Goal: Communication & Community: Answer question/provide support

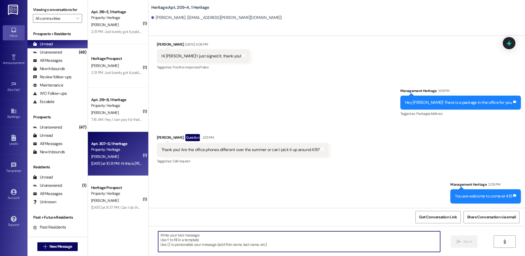
scroll to position [179, 0]
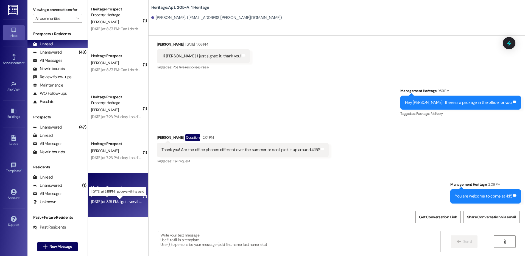
click at [106, 202] on div "Yesterday at 3:18 PM: I got everything paid Yesterday at 3:18 PM: I got everyth…" at bounding box center [121, 201] width 61 height 5
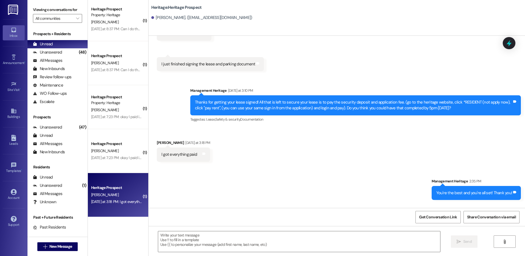
scroll to position [471, 0]
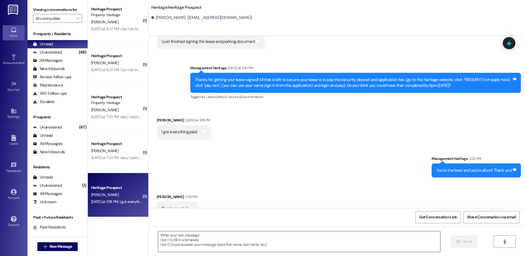
click at [197, 248] on textarea at bounding box center [299, 241] width 282 height 21
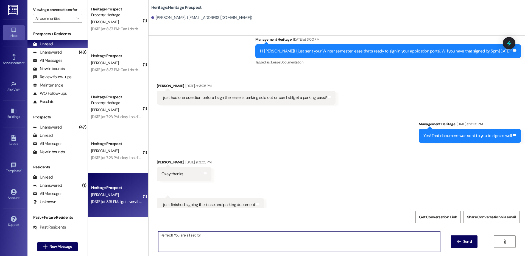
scroll to position [306, 0]
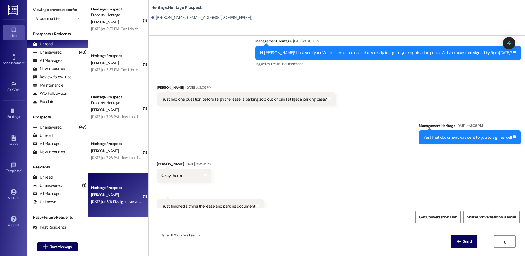
click at [212, 240] on textarea "Perfect! You are all set for" at bounding box center [299, 241] width 282 height 21
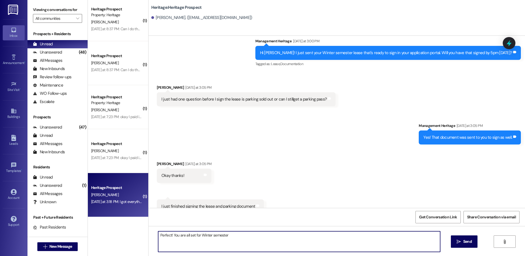
type textarea "Perfect! You are all set for Winter semester!"
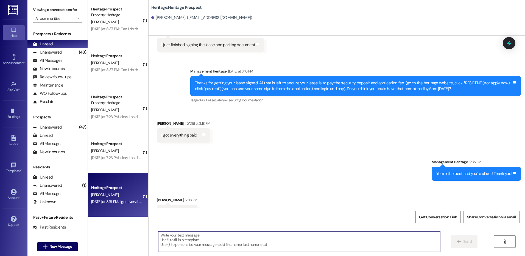
scroll to position [471, 0]
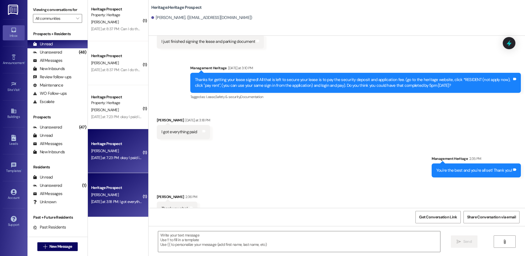
click at [126, 154] on div "[PERSON_NAME]" at bounding box center [117, 151] width 52 height 7
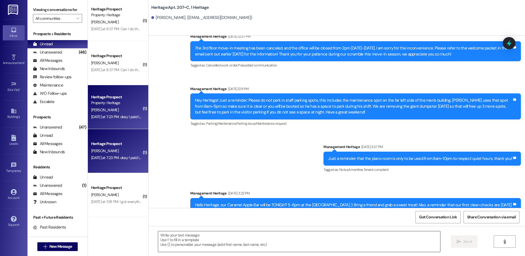
click at [200, 251] on textarea at bounding box center [299, 241] width 282 height 21
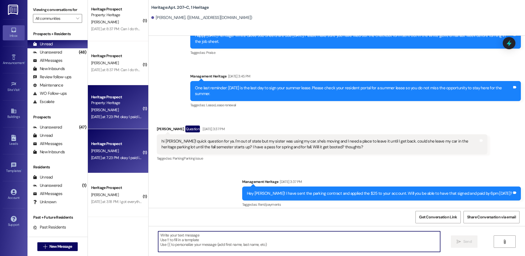
scroll to position [8749, 0]
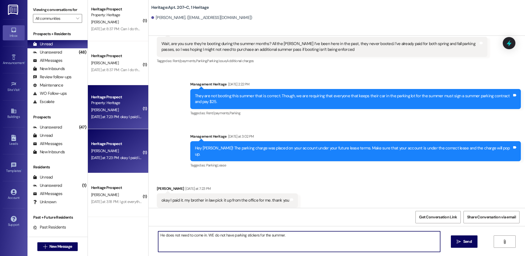
click at [207, 235] on textarea "He does not need to come in. WE do not have parking stickers for the summer." at bounding box center [299, 241] width 282 height 21
type textarea "He does not need to come in. We do not have parking stickers for the summer."
click at [463, 241] on span "Send" at bounding box center [467, 242] width 9 height 6
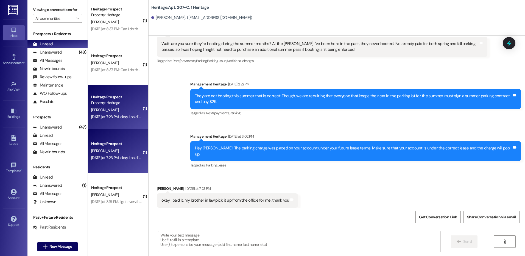
scroll to position [96, 0]
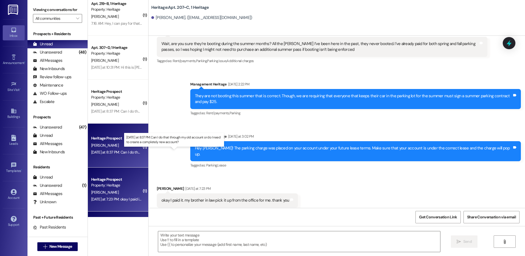
click at [125, 151] on div "Yesterday at 8:37 PM: Can I do that through my old account or do I need to crea…" at bounding box center [176, 152] width 170 height 5
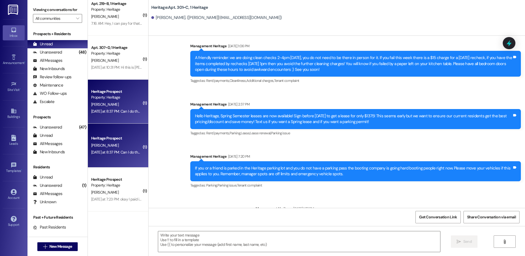
scroll to position [6632, 0]
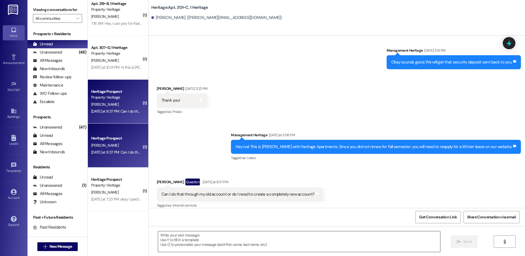
click at [180, 240] on textarea at bounding box center [299, 241] width 282 height 21
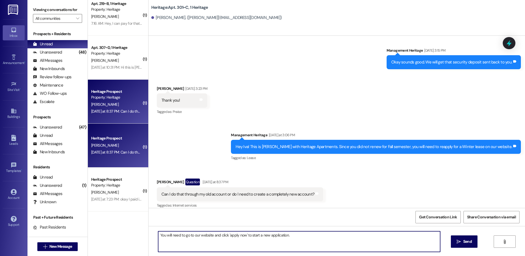
type textarea "You will need to go to our website and click 'apply now' to start a new applica…"
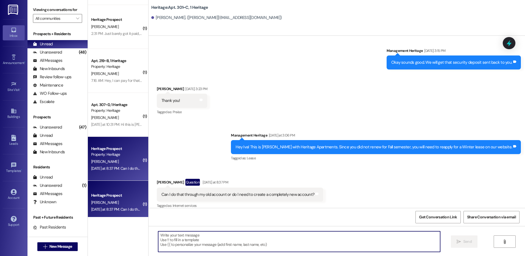
scroll to position [14, 0]
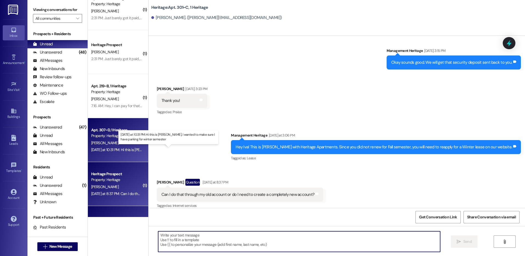
click at [127, 149] on div "Yesterday at 10:31 PM: Hi this is Lauren Pouwer, I wanted to make sure I have p…" at bounding box center [172, 149] width 163 height 5
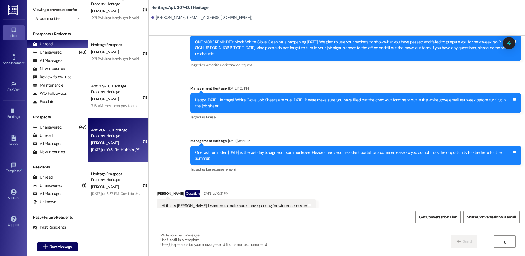
scroll to position [9040, 0]
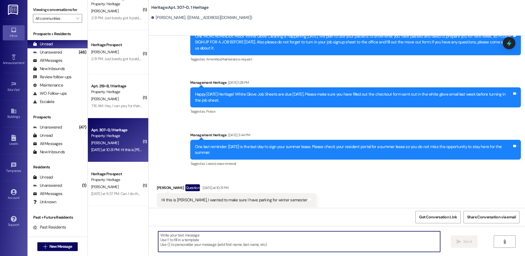
click at [185, 250] on textarea at bounding box center [299, 241] width 282 height 21
click at [188, 242] on textarea at bounding box center [299, 241] width 282 height 21
type textarea "You have parking for winter."
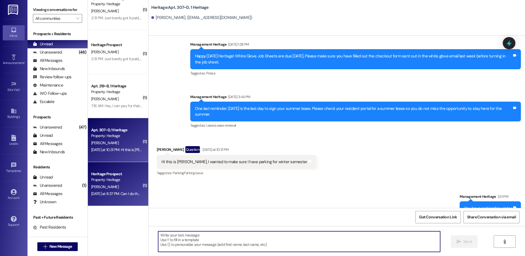
scroll to position [0, 0]
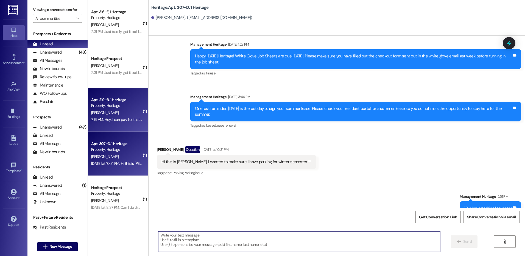
click at [136, 122] on div "7:16 AM: Hey, I can pay for that today, I've been so busy this week! Also, am I…" at bounding box center [117, 119] width 52 height 7
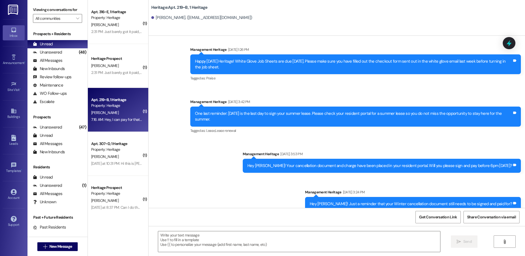
scroll to position [7146, 0]
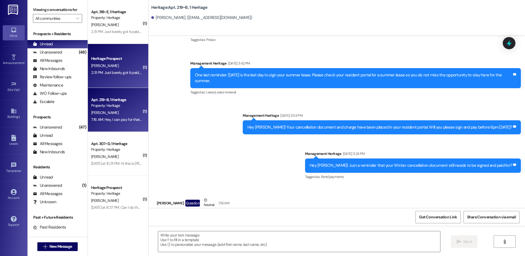
click at [120, 75] on div "2:31 PM: Just barely got it paid, let me know if it doesn't go through. 2:31 PM…" at bounding box center [117, 72] width 52 height 7
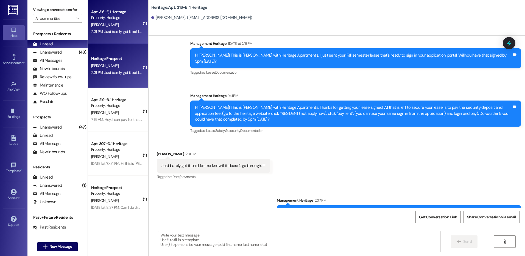
scroll to position [533, 0]
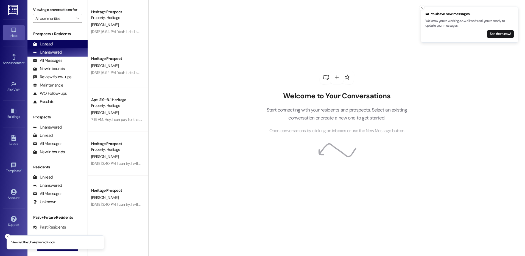
click at [55, 44] on div "Unread (0)" at bounding box center [57, 44] width 60 height 8
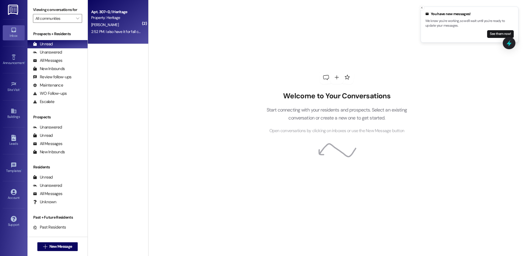
click at [105, 34] on div "2:52 PM: I also have it for fall correct? 2:52 PM: I also have it for fall corr…" at bounding box center [117, 31] width 52 height 7
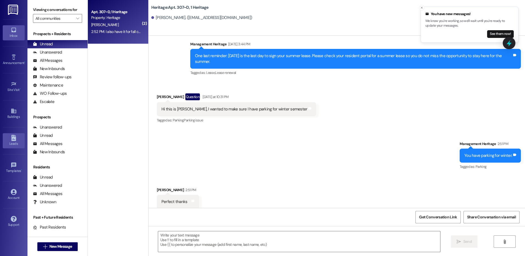
scroll to position [9171, 0]
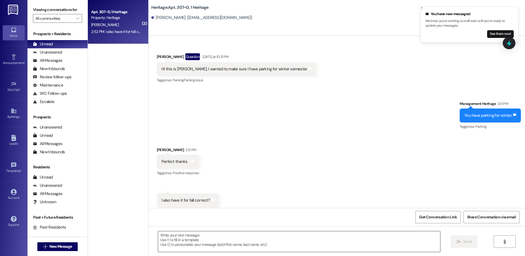
click at [211, 246] on textarea at bounding box center [299, 241] width 282 height 21
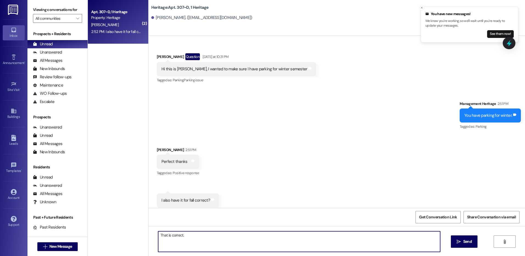
type textarea "That is correct."
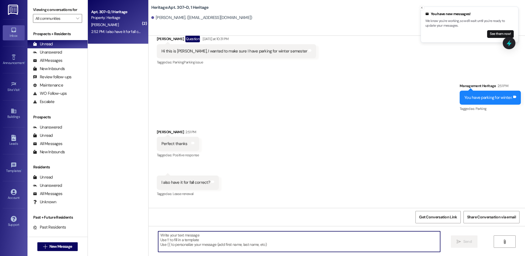
scroll to position [9210, 0]
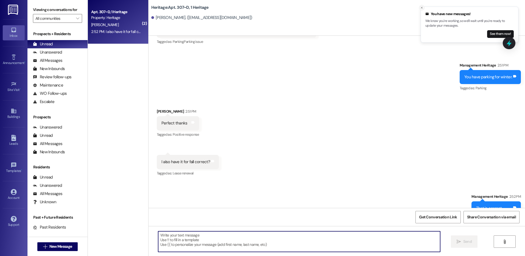
click at [424, 8] on button "Close toast" at bounding box center [421, 7] width 5 height 5
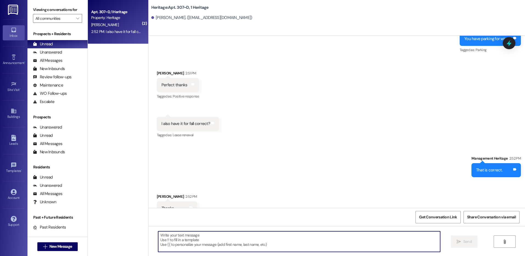
scroll to position [9248, 0]
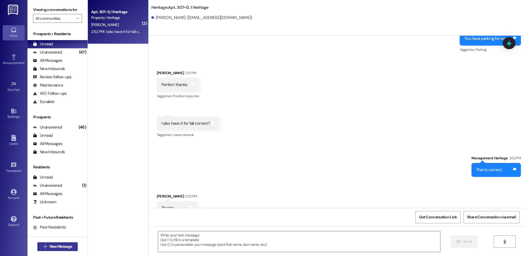
click at [65, 247] on span "New Message" at bounding box center [60, 247] width 23 height 6
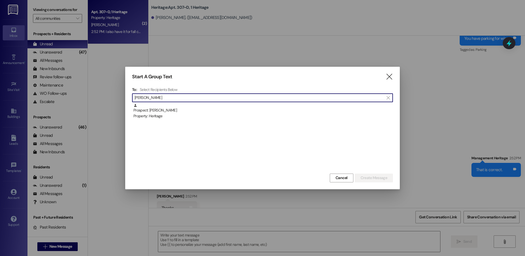
type input "[PERSON_NAME]"
click at [191, 119] on div "Prospect: [PERSON_NAME] Property: Heritage" at bounding box center [262, 138] width 261 height 69
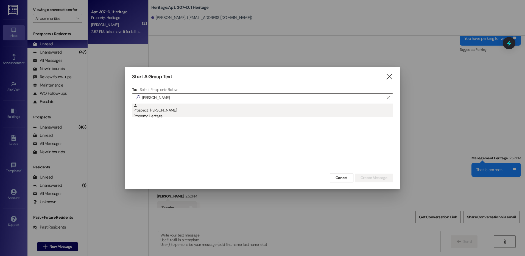
click at [192, 115] on div "Property: Heritage" at bounding box center [263, 116] width 260 height 6
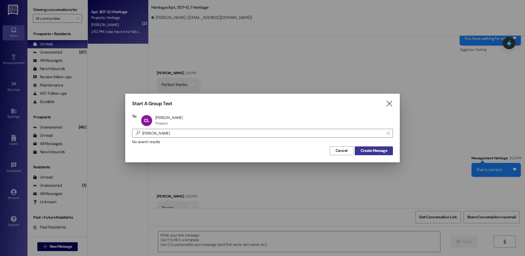
click at [388, 154] on button "Create Message" at bounding box center [374, 150] width 38 height 9
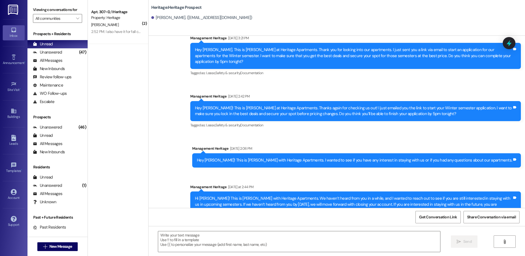
scroll to position [188, 0]
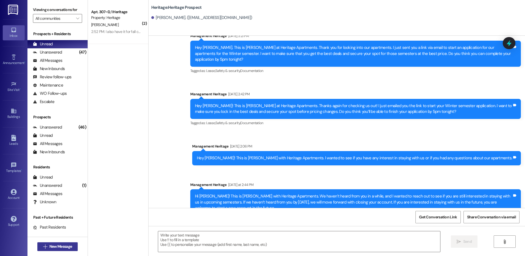
click at [49, 244] on span "New Message" at bounding box center [60, 247] width 23 height 6
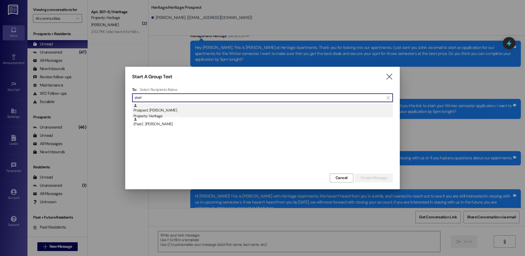
type input "sterl"
click at [244, 109] on div "Prospect: [PERSON_NAME] Property: Heritage" at bounding box center [263, 112] width 260 height 16
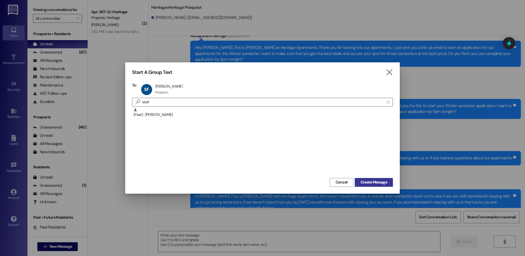
click at [379, 180] on span "Create Message" at bounding box center [374, 182] width 27 height 6
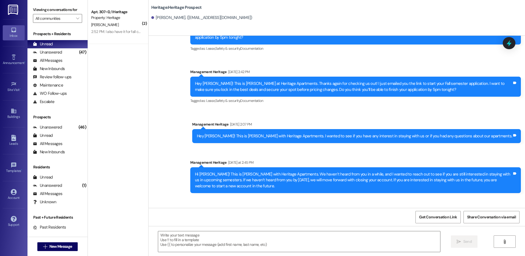
scroll to position [257, 0]
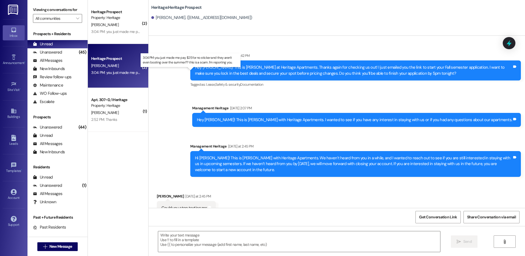
click at [129, 72] on div "3:04 PM: you just made me pay $25 for no sticker and they aren't even booting o…" at bounding box center [195, 72] width 208 height 5
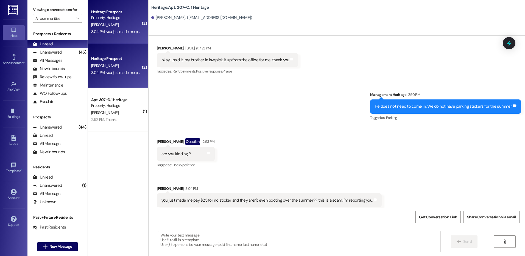
scroll to position [8889, 0]
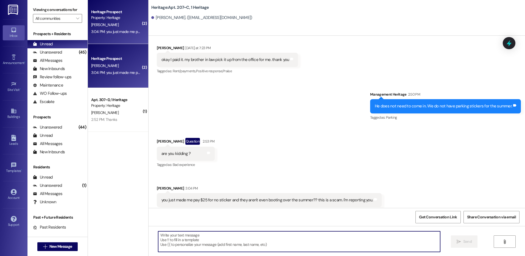
click at [198, 244] on textarea at bounding box center [299, 241] width 282 height 21
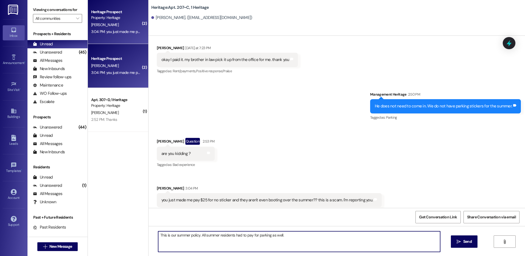
type textarea "This is our summer policy. All summer residents had to pay for parking as well."
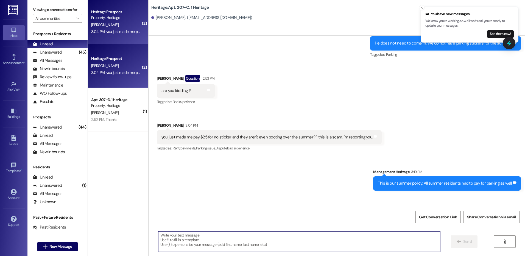
scroll to position [8965, 0]
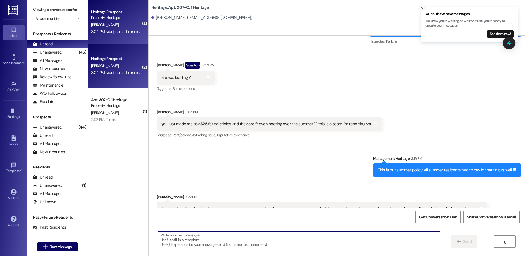
click at [213, 244] on textarea at bounding box center [299, 241] width 282 height 21
click at [181, 242] on textarea at bounding box center [299, 241] width 282 height 21
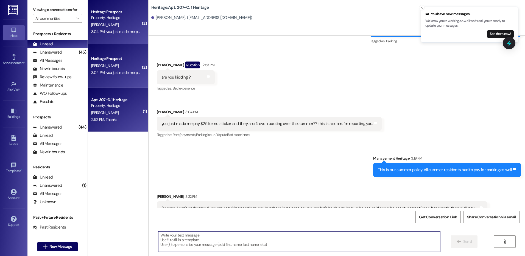
click at [98, 109] on div "Property: Heritage" at bounding box center [116, 106] width 51 height 6
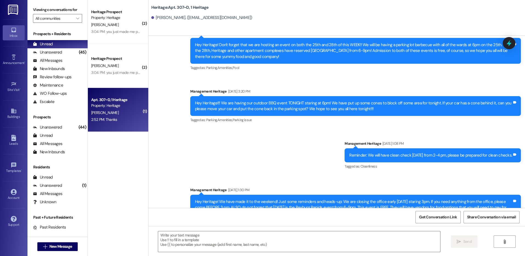
scroll to position [9256, 0]
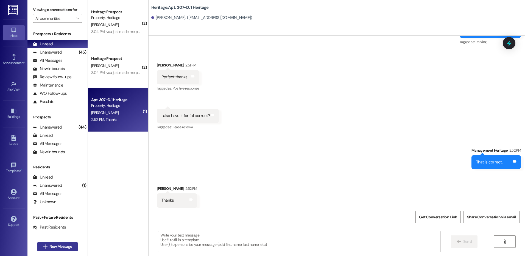
click at [61, 245] on span "New Message" at bounding box center [60, 247] width 23 height 6
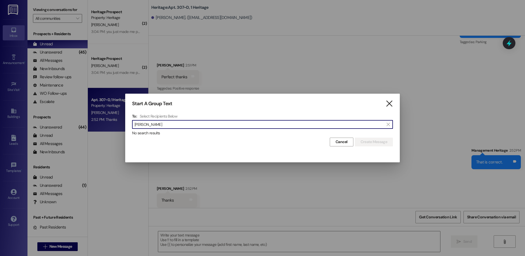
type input "[PERSON_NAME]"
click at [391, 102] on icon "" at bounding box center [389, 104] width 7 height 6
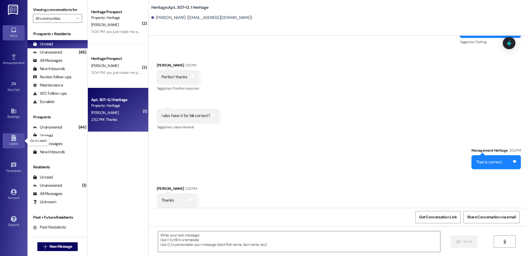
click at [16, 139] on icon at bounding box center [13, 138] width 5 height 6
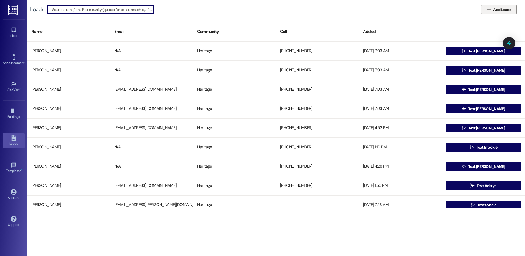
click at [501, 10] on span "Add Leads" at bounding box center [502, 10] width 18 height 6
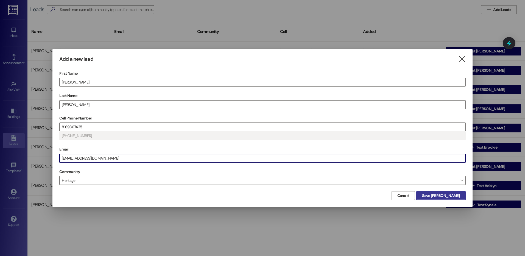
click at [452, 195] on span "Save [PERSON_NAME]" at bounding box center [441, 196] width 38 height 6
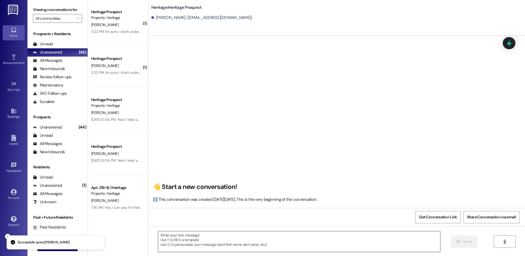
click at [179, 241] on textarea at bounding box center [299, 241] width 282 height 21
paste textarea "Hey ___! It’s Paige at [GEOGRAPHIC_DATA]. It looks like you started a ____ appl…"
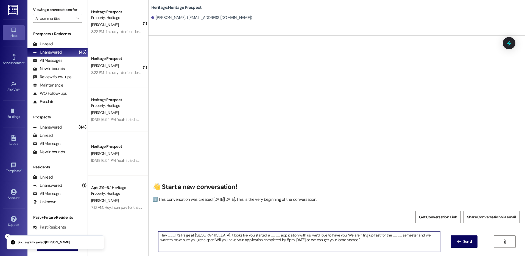
click at [167, 235] on textarea "Hey ___! It’s Paige at [GEOGRAPHIC_DATA]. It looks like you started a ____ appl…" at bounding box center [299, 241] width 282 height 21
click at [273, 236] on textarea "Hey [PERSON_NAME]! It’s Paige at [GEOGRAPHIC_DATA]. It looks like you started a…" at bounding box center [299, 241] width 282 height 21
click at [404, 236] on textarea "Hey [PERSON_NAME]! It’s Paige at [GEOGRAPHIC_DATA]. It looks like you started a…" at bounding box center [299, 241] width 282 height 21
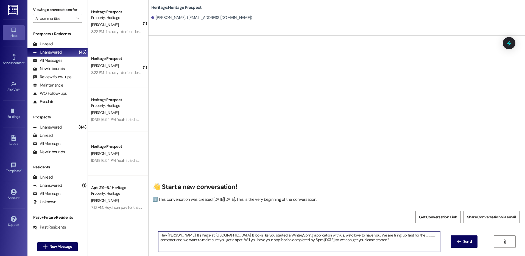
click at [404, 236] on textarea "Hey [PERSON_NAME]! It’s Paige at [GEOGRAPHIC_DATA]. It looks like you started a…" at bounding box center [299, 241] width 282 height 21
click at [402, 236] on textarea "Hey [PERSON_NAME]! It’s Paige at [GEOGRAPHIC_DATA]. It looks like you started a…" at bounding box center [299, 241] width 282 height 21
type textarea "Hey [PERSON_NAME]! It’s Paige at [GEOGRAPHIC_DATA]. It looks like you started a…"
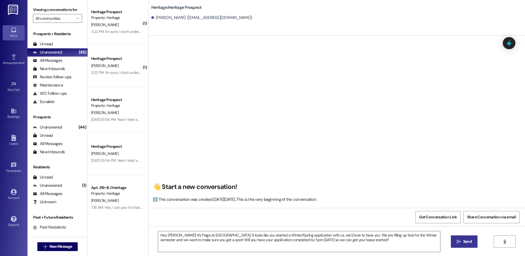
click at [463, 244] on span "Send" at bounding box center [467, 242] width 9 height 6
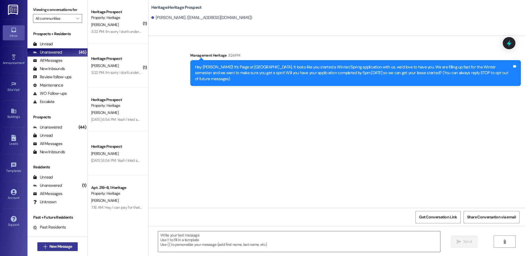
click at [49, 247] on span "New Message" at bounding box center [60, 247] width 23 height 6
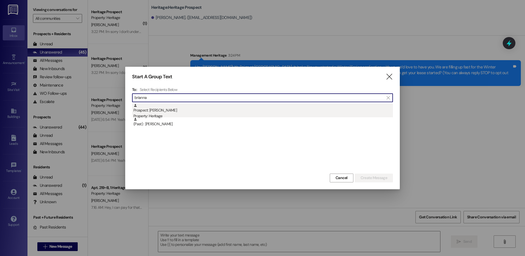
type input "brianna"
click at [174, 114] on div "Property: Heritage" at bounding box center [263, 116] width 260 height 6
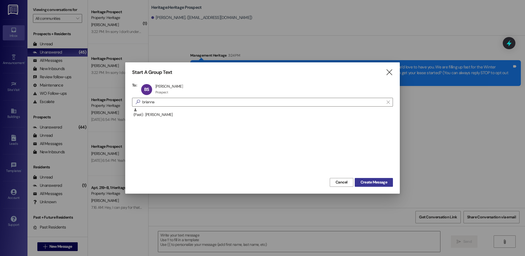
click at [365, 181] on span "Create Message" at bounding box center [374, 182] width 27 height 6
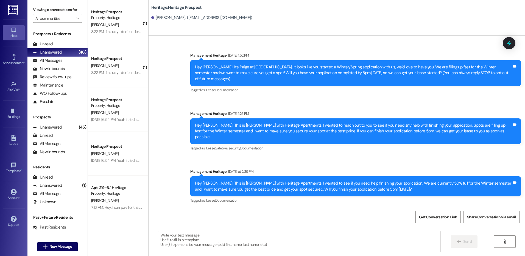
click at [225, 123] on div "Hey [PERSON_NAME]! This is [PERSON_NAME] with Heritage Apartments. I wanted to …" at bounding box center [353, 132] width 317 height 18
click at [226, 123] on div "Hey [PERSON_NAME]! This is [PERSON_NAME] with Heritage Apartments. I wanted to …" at bounding box center [353, 132] width 317 height 18
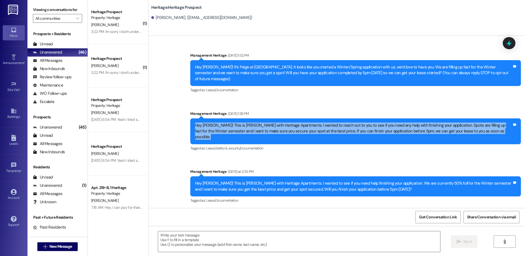
click at [226, 123] on div "Hey [PERSON_NAME]! This is [PERSON_NAME] with Heritage Apartments. I wanted to …" at bounding box center [353, 132] width 317 height 18
copy div "Hey [PERSON_NAME]! This is [PERSON_NAME] with Heritage Apartments. I wanted to …"
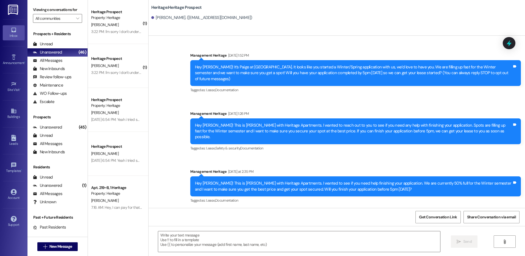
click at [224, 68] on div "Hey [PERSON_NAME]! It’s Paige at [GEOGRAPHIC_DATA]. It looks like you started a…" at bounding box center [353, 73] width 317 height 18
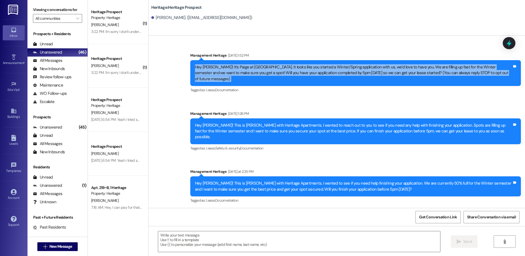
click at [224, 68] on div "Hey [PERSON_NAME]! It’s Paige at [GEOGRAPHIC_DATA]. It looks like you started a…" at bounding box center [353, 73] width 317 height 18
copy div "Hey [PERSON_NAME]! It’s Paige at [GEOGRAPHIC_DATA]. It looks like you started a…"
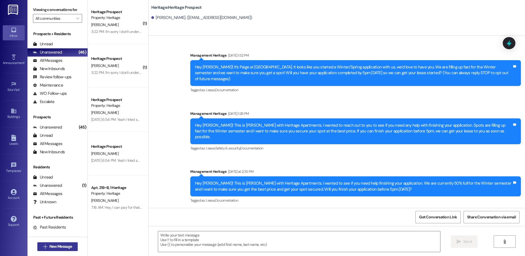
click at [55, 243] on div " New Message" at bounding box center [57, 247] width 41 height 14
click at [55, 243] on button " New Message" at bounding box center [57, 246] width 41 height 9
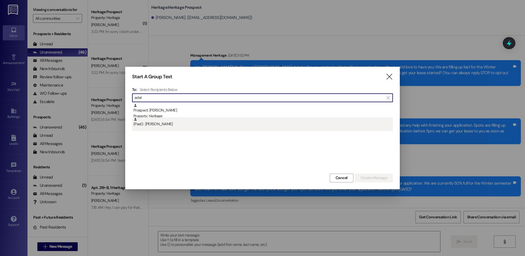
type input "adal"
click at [203, 118] on div "(Past) : [PERSON_NAME]" at bounding box center [263, 122] width 260 height 10
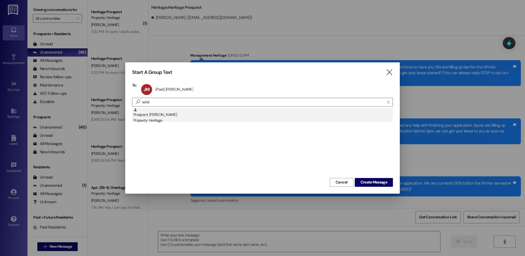
click at [200, 118] on div "Property: Heritage" at bounding box center [263, 121] width 260 height 6
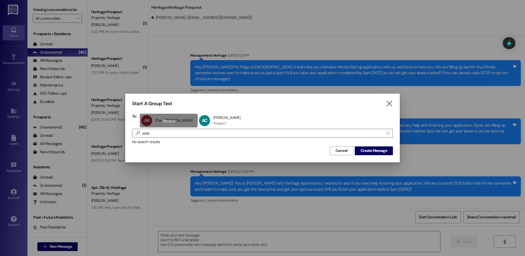
click at [162, 116] on div "JM (Past) [PERSON_NAME] (Past) [PERSON_NAME] click to remove" at bounding box center [169, 121] width 58 height 14
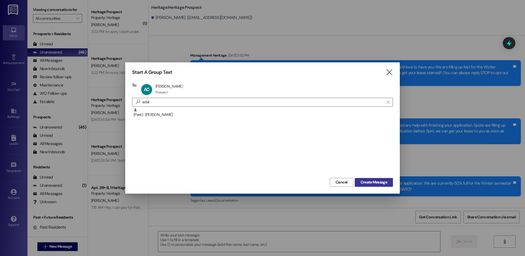
click at [375, 180] on span "Create Message" at bounding box center [374, 182] width 27 height 6
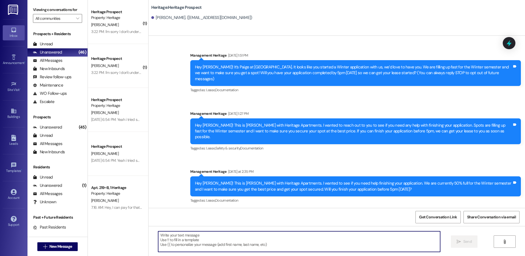
click at [176, 237] on textarea at bounding box center [299, 241] width 282 height 21
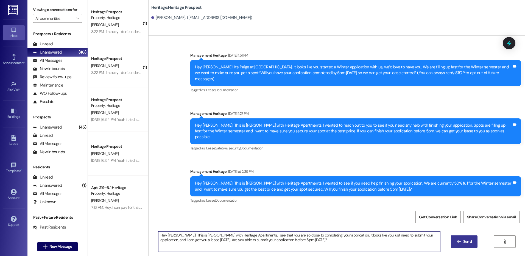
click at [359, 248] on textarea "Hey [PERSON_NAME]! This is [PERSON_NAME] with Heritage Apartments. I see that y…" at bounding box center [299, 241] width 282 height 21
type textarea "Hey [PERSON_NAME]! This is [PERSON_NAME] with Heritage Apartments. I see that y…"
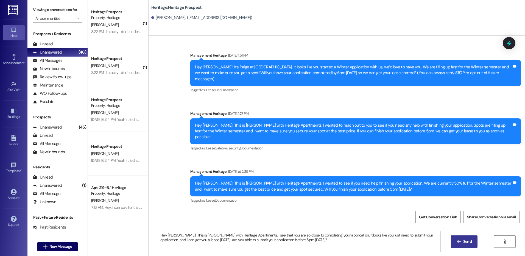
click at [464, 242] on span "Send" at bounding box center [467, 242] width 9 height 6
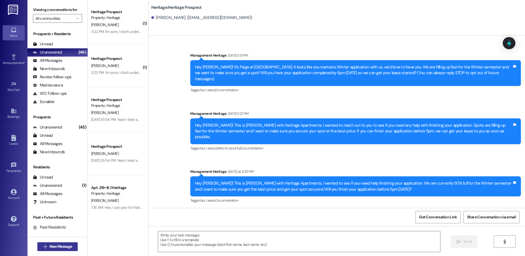
click at [56, 246] on span "New Message" at bounding box center [60, 247] width 23 height 6
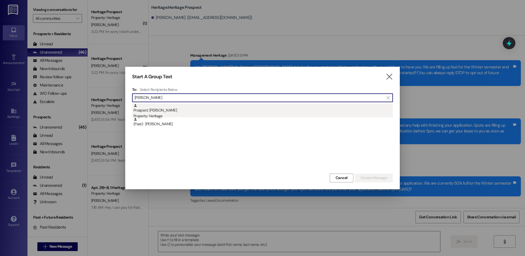
type input "[PERSON_NAME]"
click at [191, 109] on div "Prospect: [PERSON_NAME] Property: Heritage" at bounding box center [263, 112] width 260 height 16
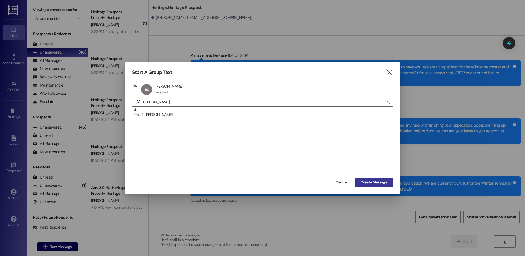
click at [361, 181] on span "Create Message" at bounding box center [374, 182] width 27 height 6
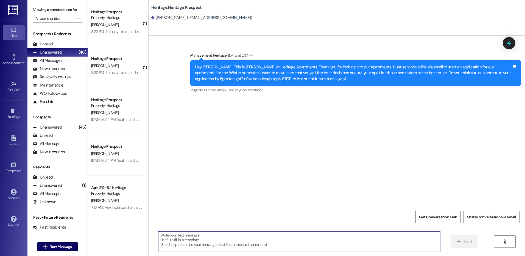
click at [190, 238] on textarea at bounding box center [299, 241] width 282 height 21
paste textarea "Hey _____! This is [PERSON_NAME] at Heritage Apartments. Thanks again for check…"
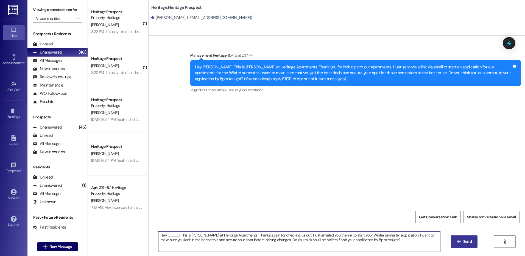
click at [172, 234] on textarea "Hey _____! This is [PERSON_NAME] at Heritage Apartments. Thanks again for check…" at bounding box center [299, 241] width 282 height 21
click at [177, 236] on textarea "Hey [PERSON_NAME]! This is [PERSON_NAME] at Heritage Apartments. Thanks again f…" at bounding box center [299, 241] width 282 height 21
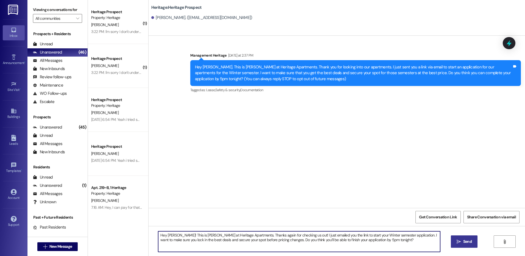
type textarea "Hey [PERSON_NAME]! This is [PERSON_NAME] at Heritage Apartments. Thanks again f…"
click at [454, 246] on button " Send" at bounding box center [464, 241] width 27 height 12
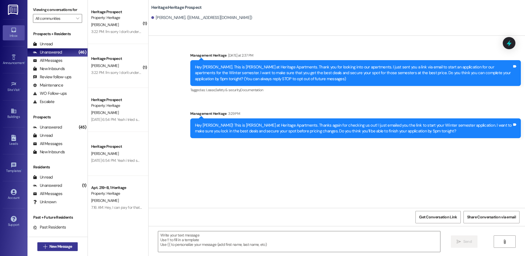
click at [53, 248] on span "New Message" at bounding box center [60, 247] width 23 height 6
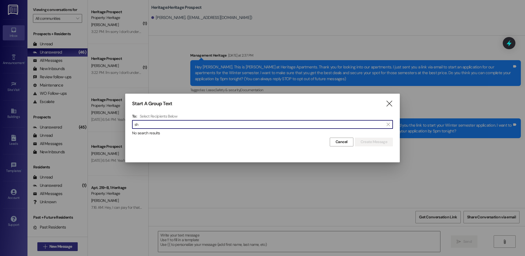
type input "s"
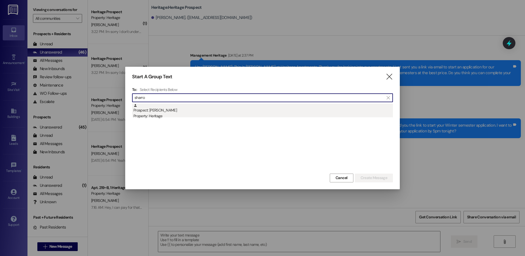
type input "sharro"
click at [226, 115] on div "Property: Heritage" at bounding box center [263, 116] width 260 height 6
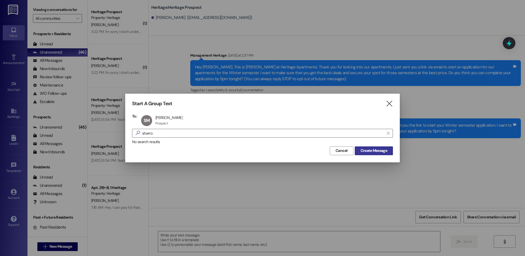
click at [380, 151] on span "Create Message" at bounding box center [374, 151] width 27 height 6
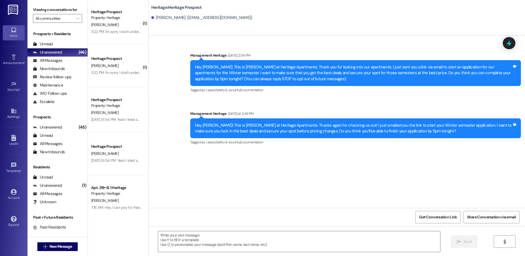
click at [465, 69] on div "Hey [PERSON_NAME]. This is [PERSON_NAME] at Heritage Apartments. Thank you for …" at bounding box center [353, 73] width 317 height 18
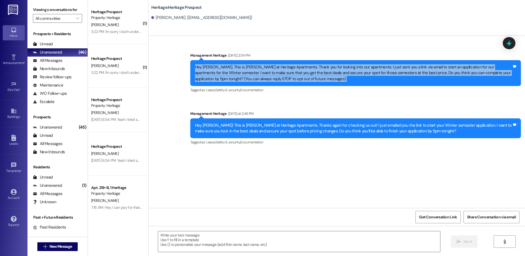
click at [465, 69] on div "Hey [PERSON_NAME]. This is [PERSON_NAME] at Heritage Apartments. Thank you for …" at bounding box center [353, 73] width 317 height 18
copy div "Hey [PERSON_NAME]. This is [PERSON_NAME] at Heritage Apartments. Thank you for …"
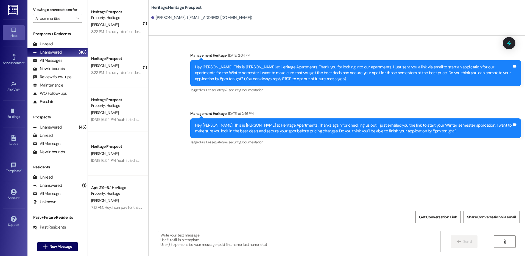
click at [242, 238] on textarea at bounding box center [299, 241] width 282 height 21
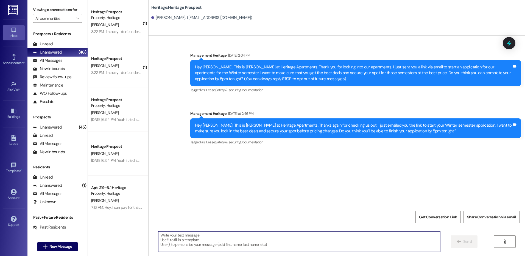
paste textarea "Hey [PERSON_NAME]. This is [PERSON_NAME] at Heritage Apartments. Thank you for …"
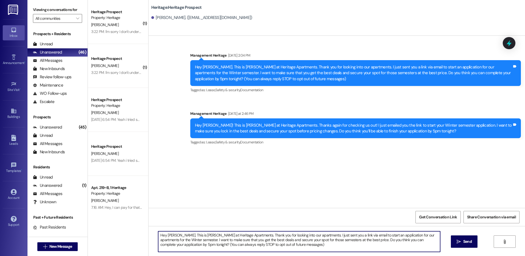
scroll to position [1, 0]
drag, startPoint x: 184, startPoint y: 244, endPoint x: 276, endPoint y: 248, distance: 92.1
click at [276, 248] on textarea "Hey [PERSON_NAME]. This is [PERSON_NAME] at Heritage Apartments. Thank you for …" at bounding box center [299, 241] width 282 height 21
click at [182, 237] on textarea "Hey [PERSON_NAME]. This is [PERSON_NAME] at Heritage Apartments. Thank you for …" at bounding box center [299, 241] width 282 height 21
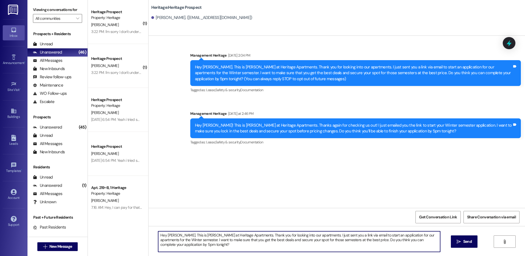
click at [182, 237] on textarea "Hey [PERSON_NAME]. This is [PERSON_NAME] at Heritage Apartments. Thank you for …" at bounding box center [299, 241] width 282 height 21
type textarea "Hey [PERSON_NAME]. This is [PERSON_NAME] at Heritage Apartments. Thank you for …"
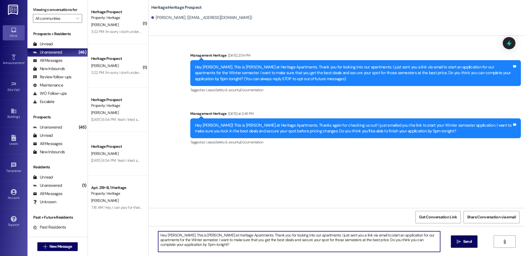
click at [465, 239] on span "Send" at bounding box center [467, 242] width 9 height 6
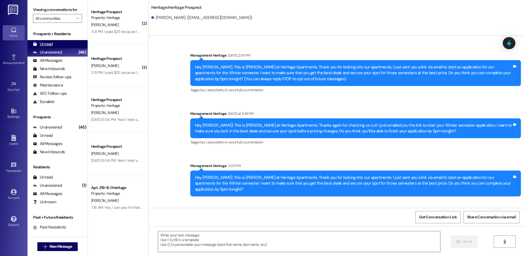
click at [60, 45] on div "Unread (0)" at bounding box center [57, 44] width 60 height 8
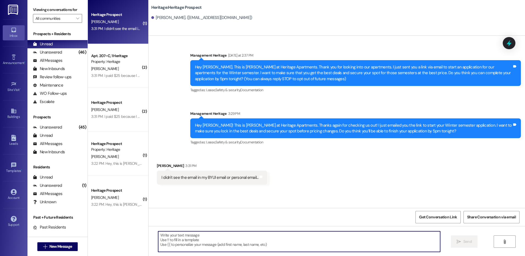
click at [203, 246] on textarea at bounding box center [299, 241] width 282 height 21
click at [207, 20] on div "[PERSON_NAME]. ([EMAIL_ADDRESS][DOMAIN_NAME])" at bounding box center [201, 18] width 101 height 6
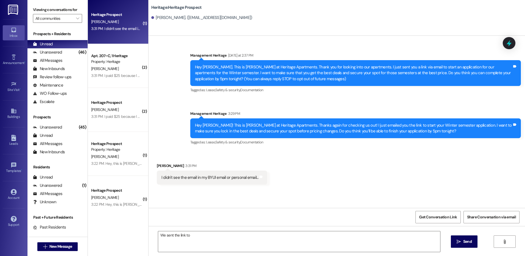
click at [207, 18] on div "[PERSON_NAME]. ([EMAIL_ADDRESS][DOMAIN_NAME])" at bounding box center [201, 18] width 101 height 6
click at [191, 19] on div "[PERSON_NAME]. ([EMAIL_ADDRESS][DOMAIN_NAME])" at bounding box center [201, 18] width 101 height 6
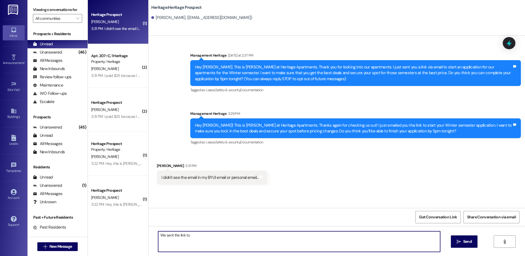
click at [207, 241] on textarea "We sent the link to" at bounding box center [299, 241] width 282 height 21
paste textarea "[EMAIL_ADDRESS][DOMAIN_NAME]"
click at [237, 235] on textarea "We sent the link to [EMAIL_ADDRESS][DOMAIN_NAME]" at bounding box center [299, 241] width 282 height 21
type textarea "We sent the link to [EMAIL_ADDRESS][DOMAIN_NAME]. I recommend checking your spa…"
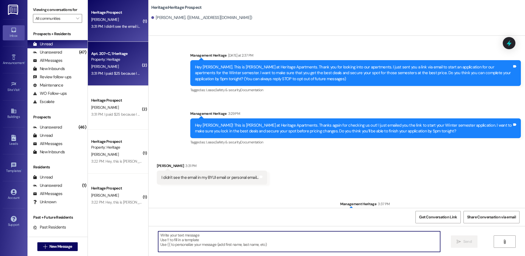
scroll to position [3, 0]
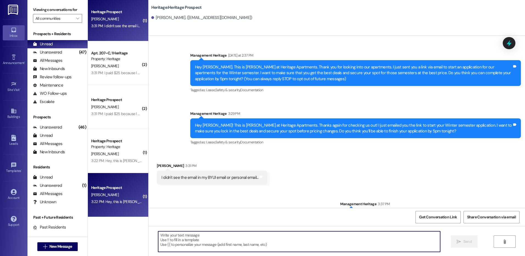
click at [121, 200] on div "3:22 PM: Hey, this is [PERSON_NAME]. I have a summer contract but I'm going hom…" at bounding box center [402, 201] width 622 height 5
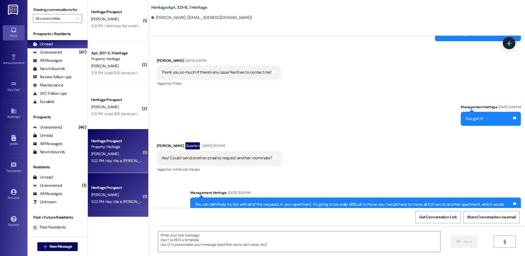
scroll to position [7756, 0]
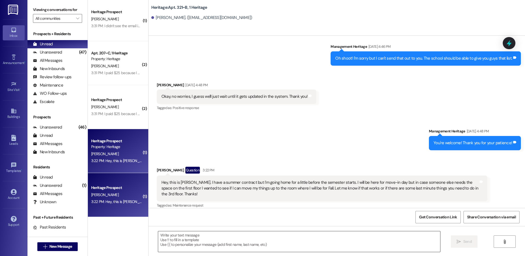
click at [233, 240] on textarea at bounding box center [299, 241] width 282 height 21
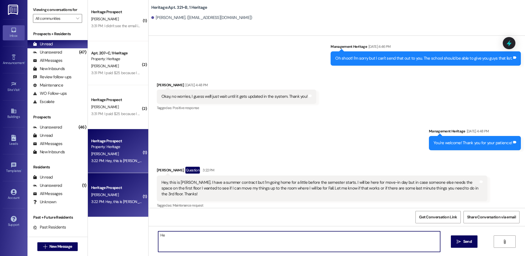
type textarea "H"
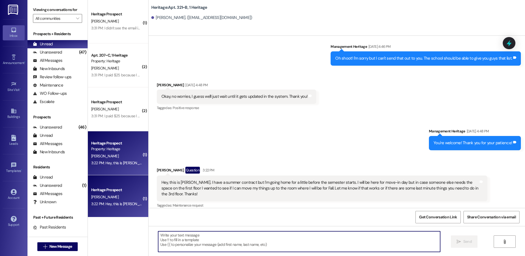
scroll to position [0, 0]
click at [66, 246] on span "New Message" at bounding box center [60, 247] width 23 height 6
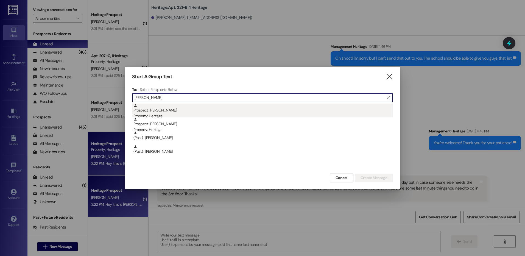
type input "[PERSON_NAME]"
click at [203, 112] on div "Prospect: [PERSON_NAME] Property: Heritage" at bounding box center [263, 112] width 260 height 16
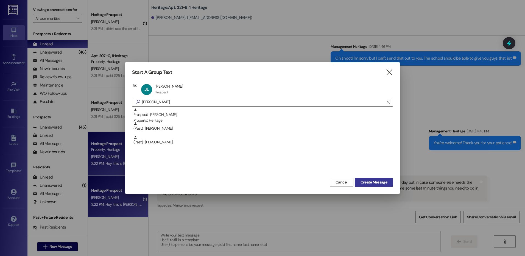
click at [375, 186] on button "Create Message" at bounding box center [374, 182] width 38 height 9
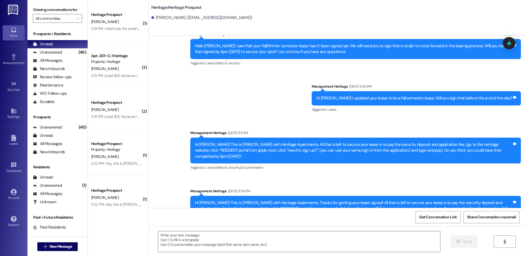
scroll to position [535, 0]
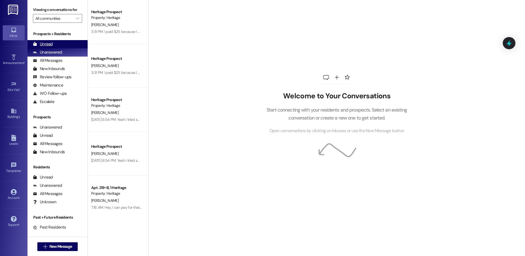
click at [54, 44] on div "Unread (0)" at bounding box center [57, 44] width 60 height 8
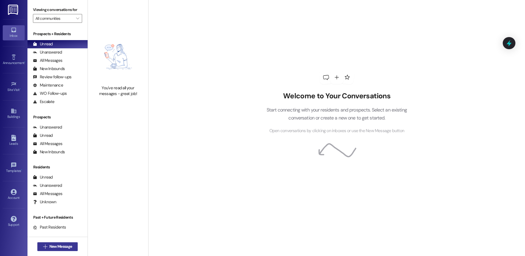
click at [54, 244] on button " New Message" at bounding box center [57, 246] width 41 height 9
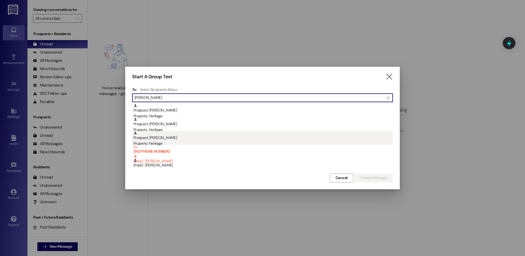
type input "anthony"
click at [259, 135] on div "Prospect: Anthony Gomez Property: Heritage" at bounding box center [263, 139] width 260 height 16
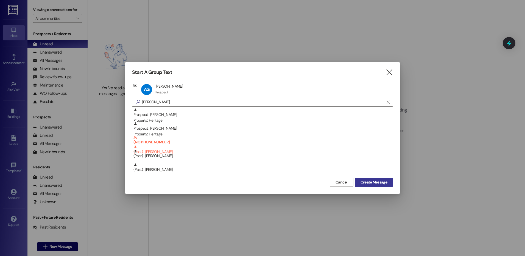
click at [382, 182] on span "Create Message" at bounding box center [374, 182] width 27 height 6
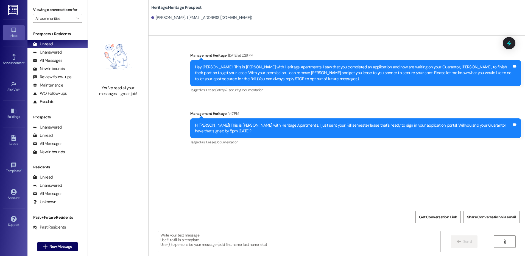
click at [183, 237] on textarea at bounding box center [299, 241] width 282 height 21
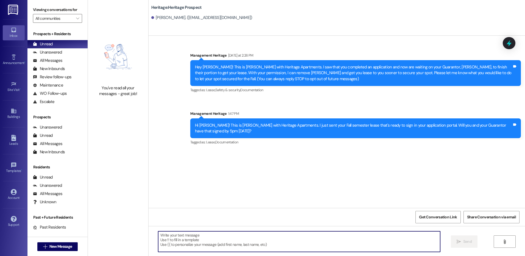
paste textarea "Hello ___! I saw that your Fall semester lease hasn’t been signed yet by your G…"
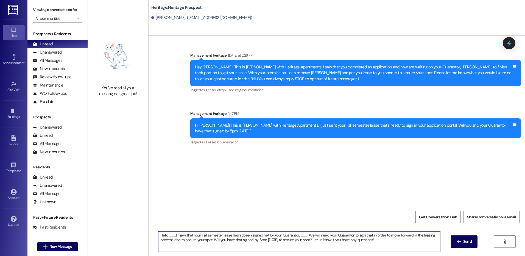
click at [168, 234] on textarea "Hello ___! I saw that your Fall semester lease hasn’t been signed yet by your G…" at bounding box center [299, 241] width 282 height 21
click at [306, 236] on textarea "Hello Anthony! I saw that your Fall semester lease hasn’t been signed yet by yo…" at bounding box center [299, 241] width 282 height 21
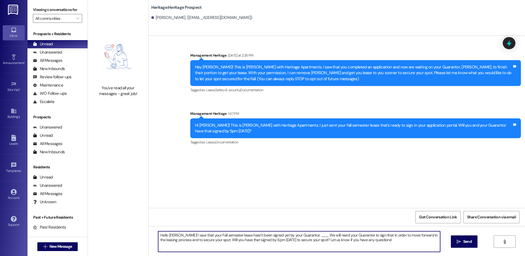
click at [306, 236] on textarea "Hello Anthony! I saw that your Fall semester lease hasn’t been signed yet by yo…" at bounding box center [299, 241] width 282 height 21
click at [303, 235] on textarea "Hello Anthony! I saw that your Fall semester lease hasn’t been signed yet by yo…" at bounding box center [299, 241] width 282 height 21
type textarea "Hello Anthony! I saw that your Fall semester lease hasn’t been signed yet by yo…"
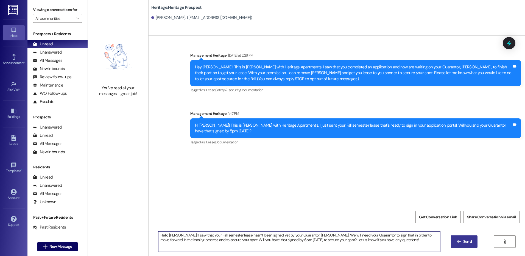
click at [473, 237] on button " Send" at bounding box center [464, 241] width 27 height 12
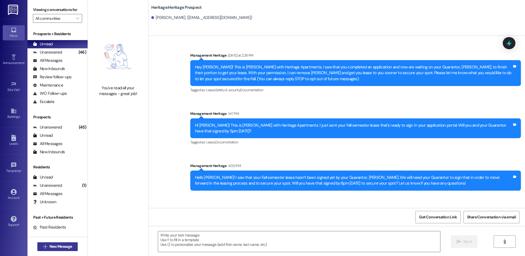
click at [51, 244] on span "New Message" at bounding box center [60, 247] width 23 height 6
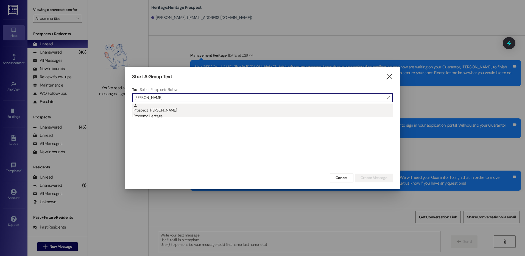
type input "jed lew"
click at [237, 115] on div "Property: Heritage" at bounding box center [263, 116] width 260 height 6
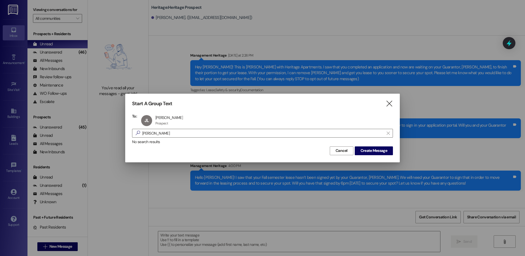
click at [374, 155] on div "Start A Group Text  To: JL Jed Lewis Jed Lewis Prospect Prospect click to remo…" at bounding box center [262, 128] width 275 height 68
click at [375, 150] on span "Create Message" at bounding box center [374, 151] width 27 height 6
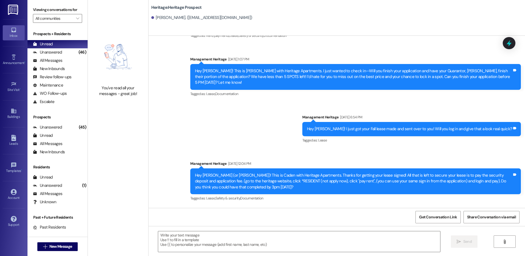
scroll to position [94, 0]
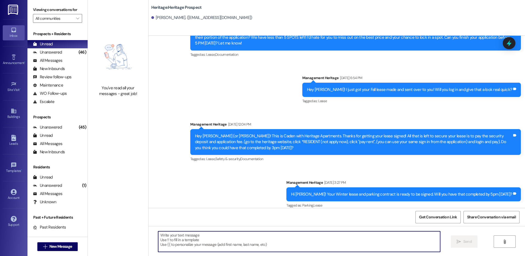
click at [193, 242] on textarea at bounding box center [299, 241] width 282 height 21
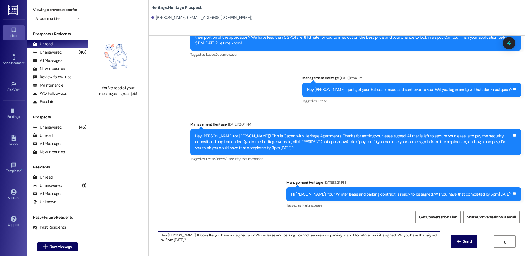
click at [205, 236] on textarea "Hey Jed! It looks like you have not signed your Winter lease and parking. I can…" at bounding box center [299, 241] width 282 height 21
type textarea "Hey Jed! It looks like you have not signed your Winter lease and parking. I can…"
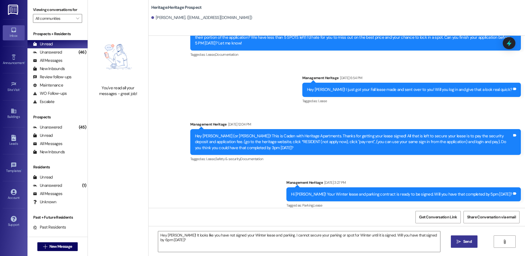
drag, startPoint x: 474, startPoint y: 239, endPoint x: 367, endPoint y: 213, distance: 109.3
click at [473, 239] on button " Send" at bounding box center [464, 241] width 27 height 12
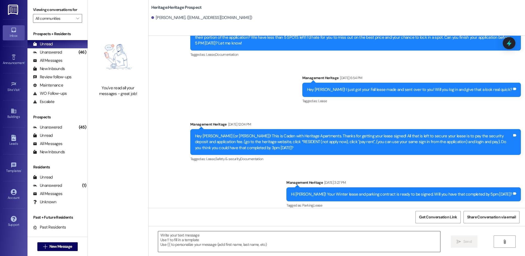
click at [191, 247] on textarea at bounding box center [299, 241] width 282 height 21
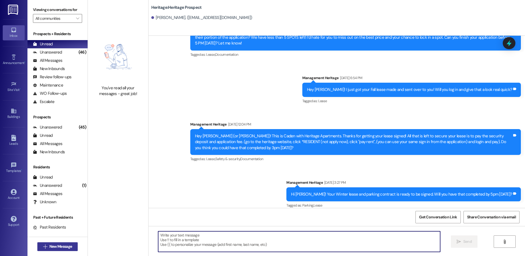
click at [73, 246] on button " New Message" at bounding box center [57, 246] width 41 height 9
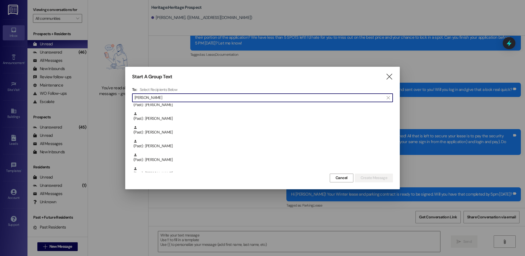
scroll to position [96, 0]
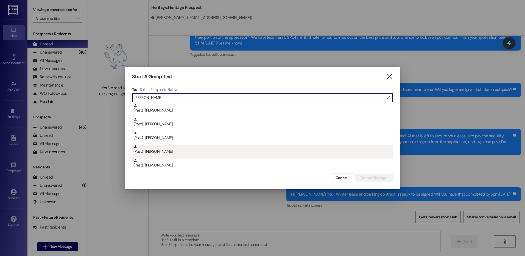
type input "olsen"
click at [174, 153] on div "(Past) : Michael Olsen" at bounding box center [263, 150] width 260 height 10
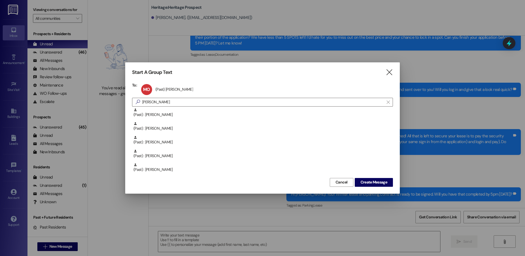
scroll to position [82, 0]
click at [383, 180] on span "Create Message" at bounding box center [374, 182] width 27 height 6
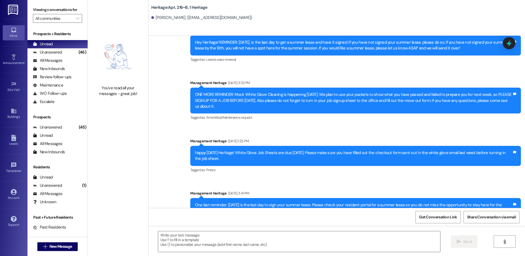
scroll to position [6458, 0]
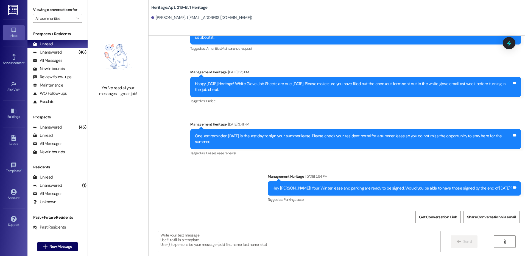
click at [229, 237] on textarea at bounding box center [299, 241] width 282 height 21
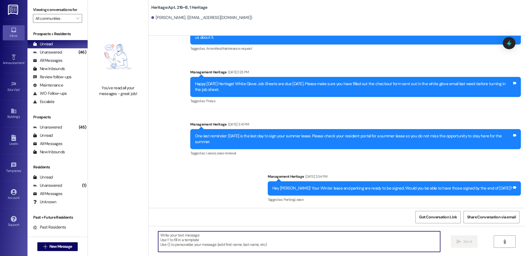
paste textarea "Hey Jed! It looks like you have not signed your Winter lease and parking. I can…"
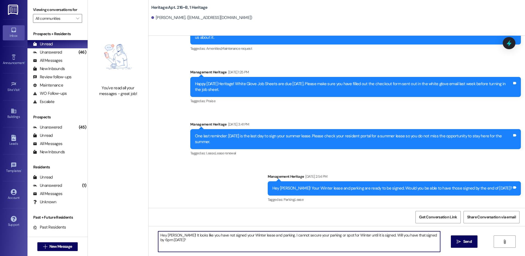
click at [165, 233] on textarea "Hey Jed! It looks like you have not signed your Winter lease and parking. I can…" at bounding box center [299, 241] width 282 height 21
click at [173, 243] on textarea "Hey Mikey! It looks like you have not signed your Winter lease and parking. I c…" at bounding box center [299, 241] width 282 height 21
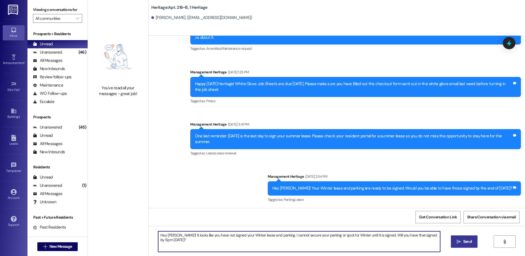
type textarea "Hey Mikey! It looks like you have not signed your Winter lease and parking. I c…"
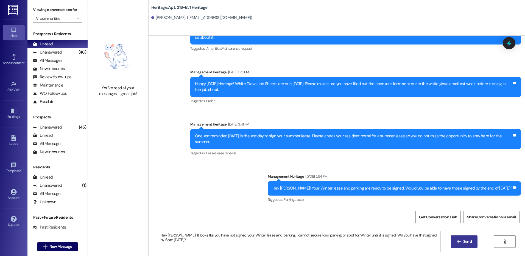
click at [457, 238] on button " Send" at bounding box center [464, 241] width 27 height 12
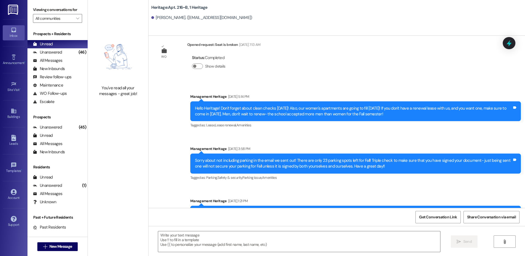
scroll to position [6496, 0]
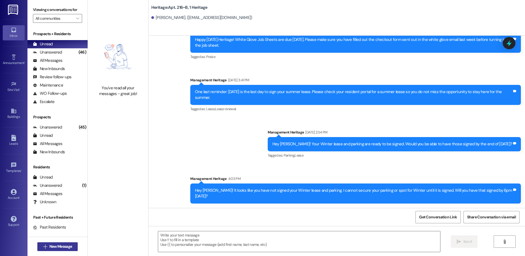
click at [70, 249] on span "New Message" at bounding box center [60, 247] width 23 height 6
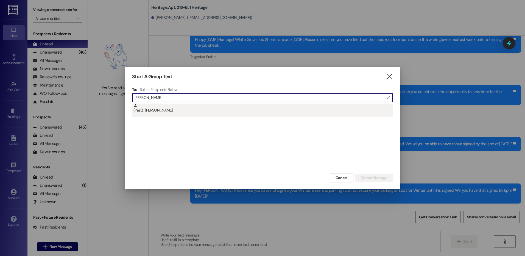
type input "rishe"
click at [209, 110] on div "(Past) : rishelle saunders" at bounding box center [263, 109] width 260 height 10
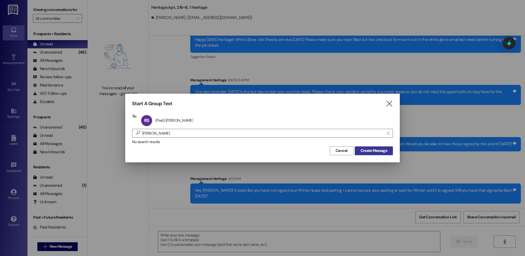
click at [363, 150] on span "Create Message" at bounding box center [374, 151] width 27 height 6
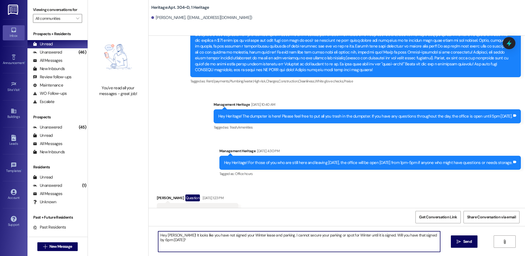
scroll to position [6431, 0]
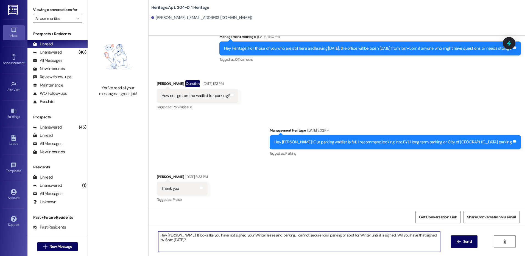
click at [168, 235] on textarea "Hey Mikey! It looks like you have not signed your Winter lease and parking. I c…" at bounding box center [299, 241] width 282 height 21
click at [267, 244] on textarea "Hey Rishelle! It looks like you have not signed your Winter lease and parking. …" at bounding box center [299, 241] width 282 height 21
click at [190, 239] on textarea "Hey Rishelle! It looks like you have not signed your Winter lease and parking. …" at bounding box center [299, 241] width 282 height 21
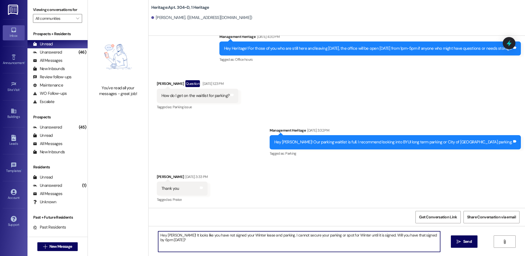
click at [190, 239] on textarea "Hey Rishelle! It looks like you have not signed your Winter lease and parking. …" at bounding box center [299, 241] width 282 height 21
type textarea "Hey Rishelle! It looks like you have not signed your Winter lease and parking. …"
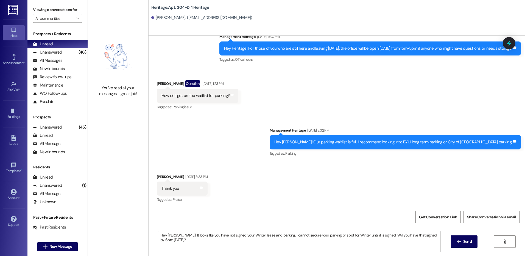
drag, startPoint x: 190, startPoint y: 245, endPoint x: 189, endPoint y: 243, distance: 2.8
click at [190, 245] on textarea "Hey Rishelle! It looks like you have not signed your Winter lease and parking. …" at bounding box center [299, 241] width 282 height 21
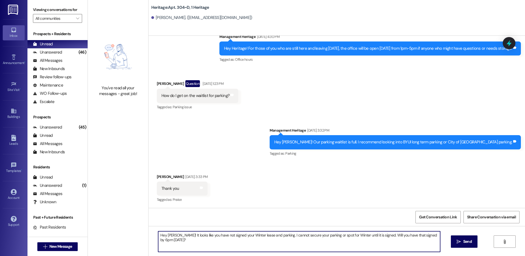
click at [189, 243] on textarea "Hey Rishelle! It looks like you have not signed your Winter lease and parking. …" at bounding box center [299, 241] width 282 height 21
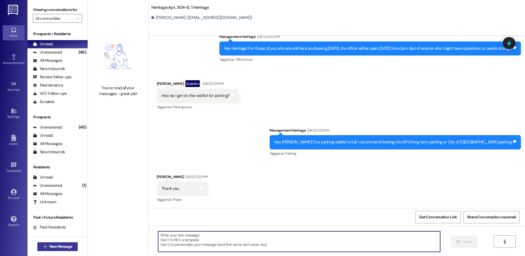
click at [64, 246] on span "New Message" at bounding box center [60, 247] width 23 height 6
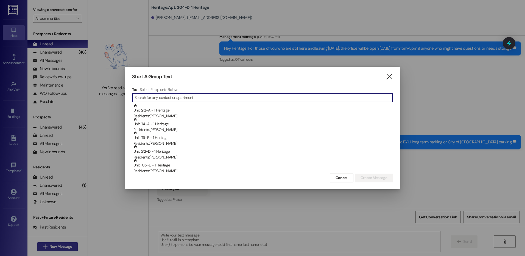
type input "l"
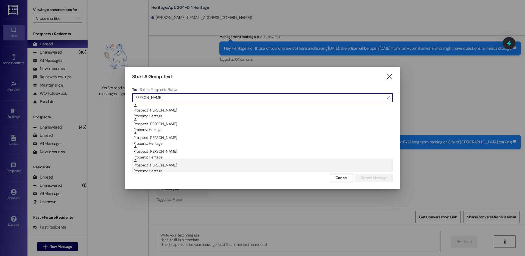
type input "clark"
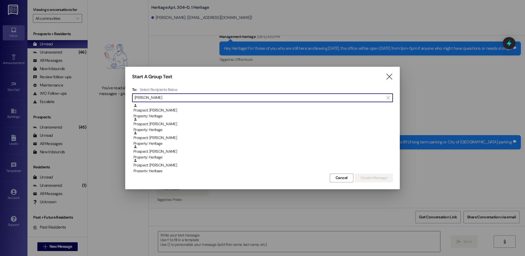
drag, startPoint x: 169, startPoint y: 166, endPoint x: 194, endPoint y: 177, distance: 26.7
click at [169, 167] on div "Prospect: Genevieve Clark Property: Heritage" at bounding box center [263, 166] width 260 height 16
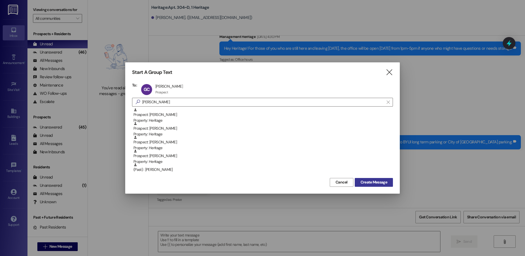
click at [363, 178] on button "Create Message" at bounding box center [374, 182] width 38 height 9
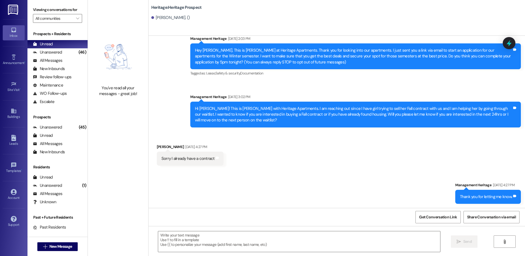
scroll to position [17, 0]
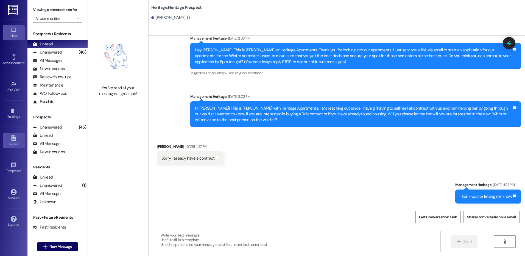
click at [15, 136] on icon at bounding box center [13, 138] width 5 height 6
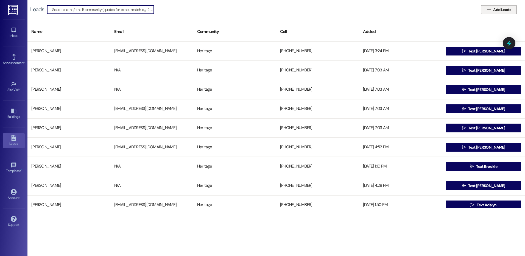
click at [503, 10] on span "Add Leads" at bounding box center [502, 10] width 18 height 6
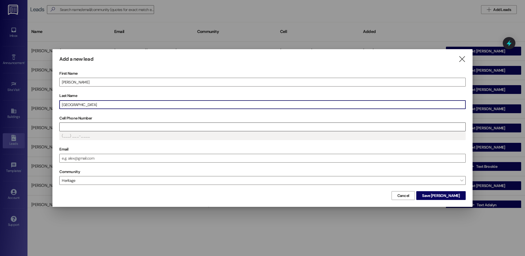
click at [80, 128] on input "Cell Phone Number" at bounding box center [263, 127] width 406 height 8
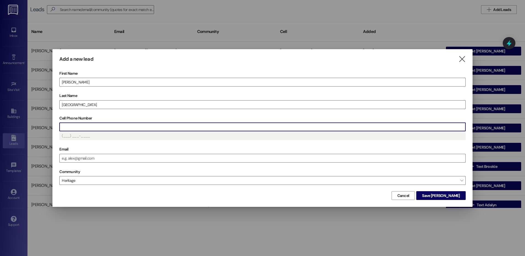
click at [80, 128] on input "Cell Phone Number" at bounding box center [263, 127] width 406 height 8
click at [93, 127] on input "Cell Phone Number" at bounding box center [263, 127] width 406 height 8
click at [85, 128] on input "Cell Phone Number" at bounding box center [263, 127] width 406 height 8
click at [443, 196] on span "Save Stephanie" at bounding box center [441, 196] width 38 height 6
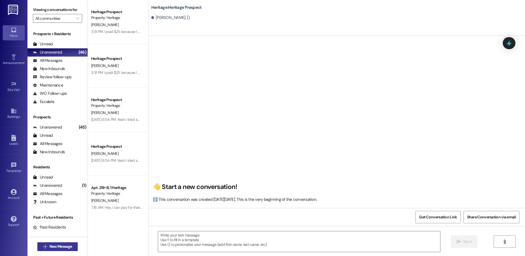
click at [63, 247] on span "New Message" at bounding box center [60, 247] width 23 height 6
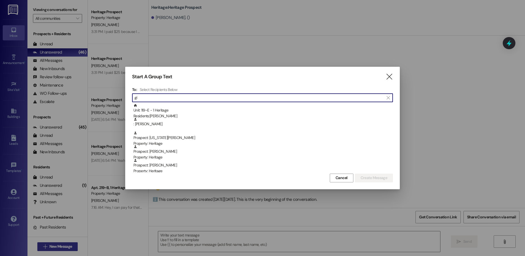
type input "g"
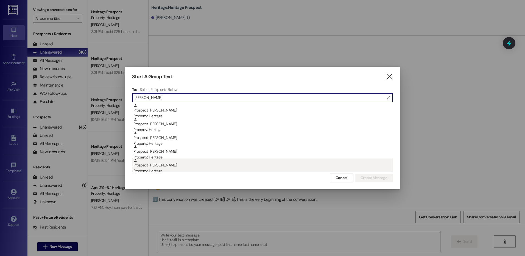
type input "clark"
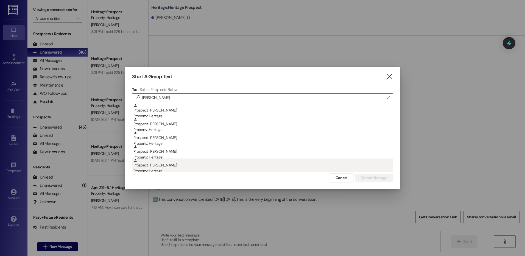
click at [191, 165] on div "Prospect: Genevieve Clark Property: Heritage" at bounding box center [263, 166] width 260 height 16
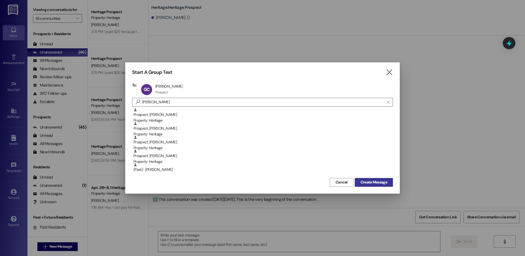
click at [368, 181] on span "Create Message" at bounding box center [374, 182] width 27 height 6
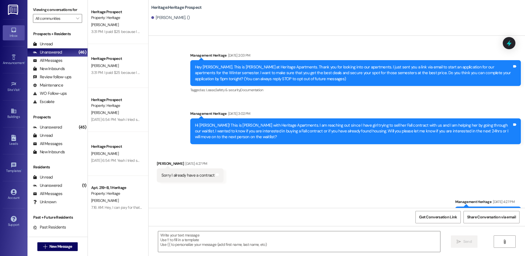
click at [227, 129] on div "Hi Genevieve! This is Paige with Heritage Apartments. I am reaching out since I…" at bounding box center [353, 132] width 317 height 18
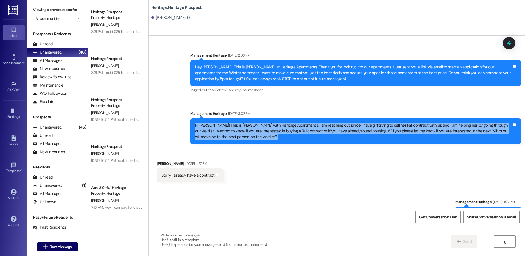
click at [227, 129] on div "Hi Genevieve! This is Paige with Heritage Apartments. I am reaching out since I…" at bounding box center [353, 132] width 317 height 18
copy div "Hi Genevieve! This is Paige with Heritage Apartments. I am reaching out since I…"
click at [58, 249] on span "New Message" at bounding box center [60, 247] width 23 height 6
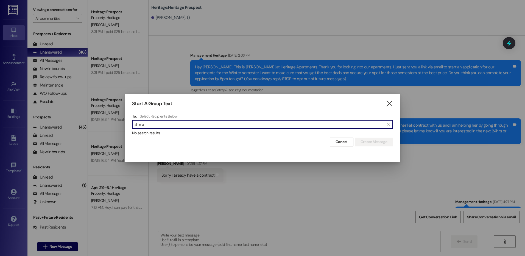
drag, startPoint x: 226, startPoint y: 127, endPoint x: 118, endPoint y: 115, distance: 108.1
click at [118, 115] on div "Start A Group Text  To: Select Recipients Below  shima  No search results Ca…" at bounding box center [262, 128] width 525 height 256
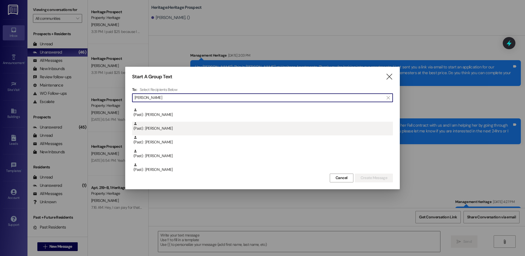
scroll to position [69, 0]
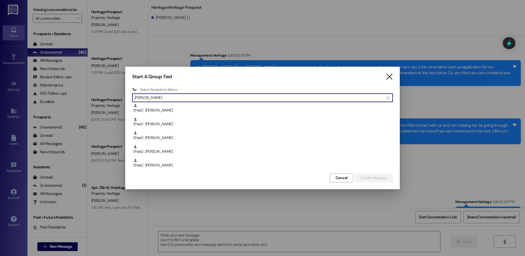
type input "stephanie"
click at [389, 77] on icon "" at bounding box center [389, 77] width 7 height 6
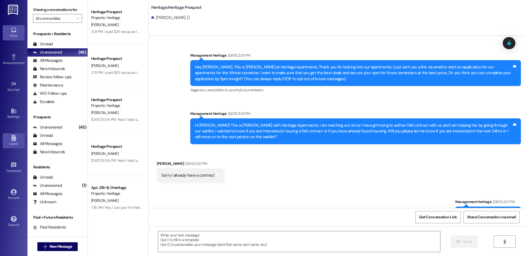
click at [12, 135] on icon at bounding box center [14, 138] width 6 height 6
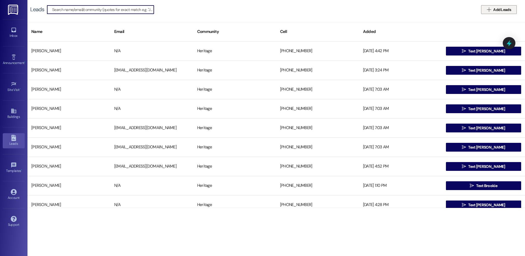
click at [498, 10] on span "Add Leads" at bounding box center [502, 10] width 18 height 6
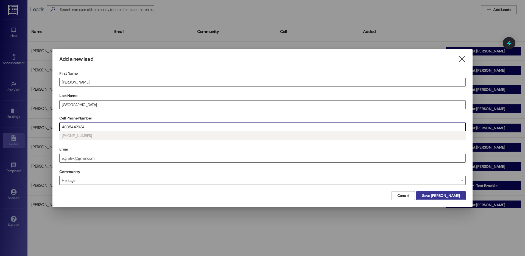
click at [436, 194] on span "Save Stephanie" at bounding box center [441, 196] width 38 height 6
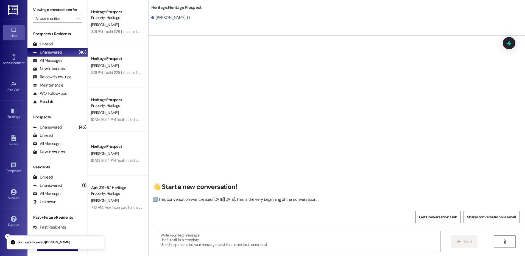
click at [202, 233] on textarea at bounding box center [299, 241] width 282 height 21
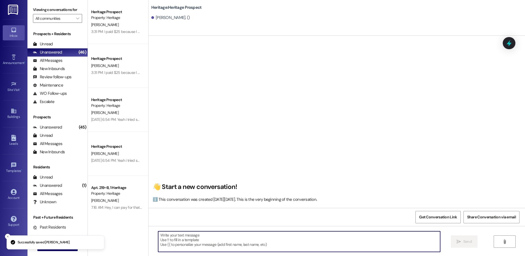
paste textarea "Hi Genevieve! This is Paige with Heritage Apartments. I am reaching out since I…"
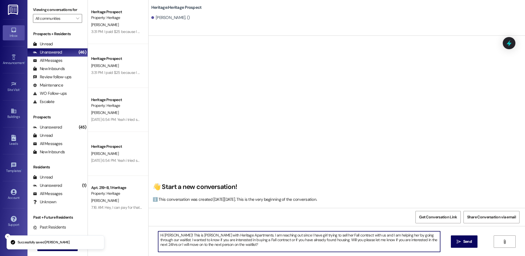
click at [171, 237] on textarea "Hi Genevieve! This is Paige with Heritage Apartments. I am reaching out since I…" at bounding box center [299, 241] width 282 height 21
click at [171, 237] on textarea "Hi Stephanie! This is Paige with Heritage Apartments. I am reaching out since I…" at bounding box center [299, 241] width 282 height 21
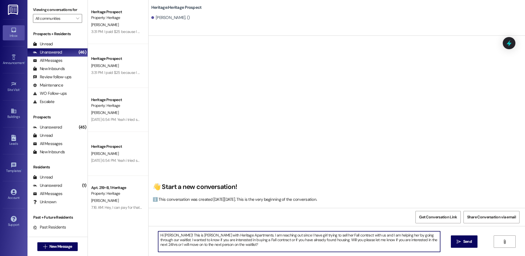
type textarea "Hi Stephanie! This is Paige with Heritage Apartments. I am reaching out since I…"
click at [465, 249] on div "Hi Stephanie! This is Paige with Heritage Apartments. I am reaching out since I…" at bounding box center [337, 246] width 377 height 41
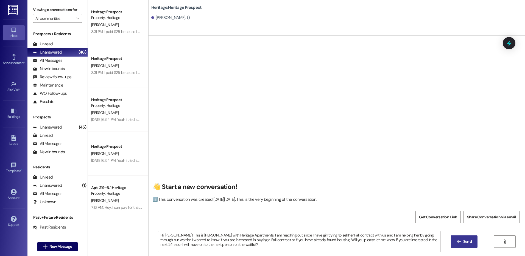
click at [457, 240] on icon "" at bounding box center [459, 242] width 4 height 4
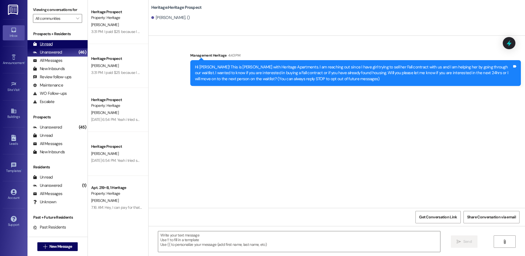
click at [73, 44] on div "Unread (0)" at bounding box center [57, 44] width 60 height 8
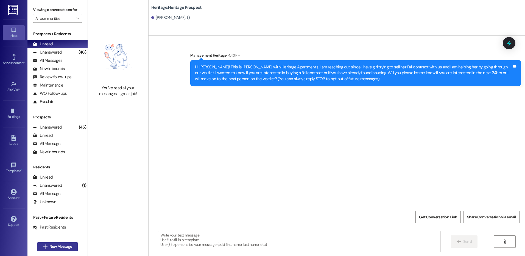
click at [51, 246] on span "New Message" at bounding box center [60, 247] width 23 height 6
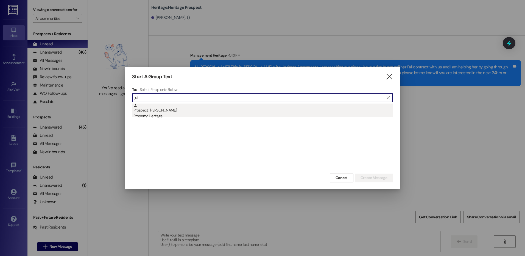
type input "joi"
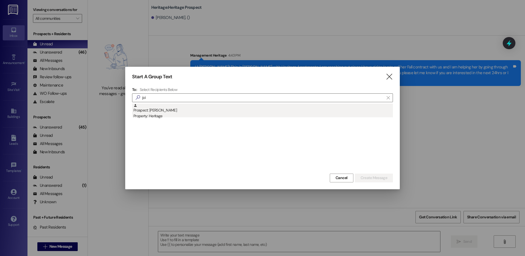
click at [217, 104] on div "Prospect: Joise Prince Property: Heritage" at bounding box center [263, 112] width 260 height 16
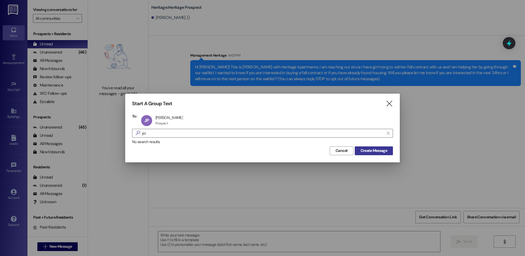
click at [383, 149] on span "Create Message" at bounding box center [374, 151] width 27 height 6
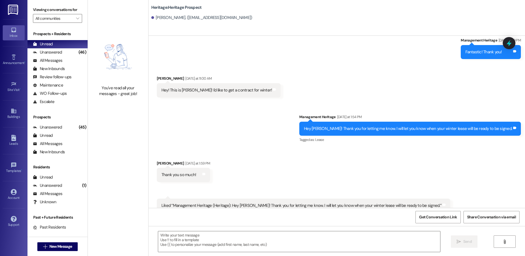
scroll to position [393, 0]
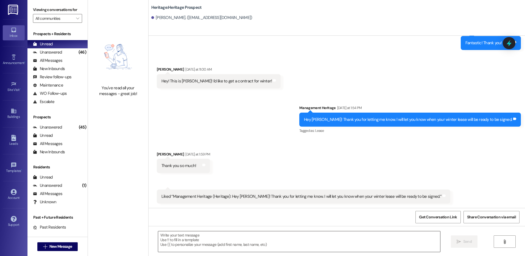
click at [182, 241] on textarea at bounding box center [299, 241] width 282 height 21
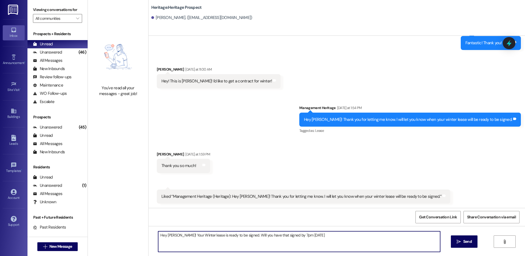
type textarea "Hey Joise! Your Winter lease is ready to be signed. Will you have that signed b…"
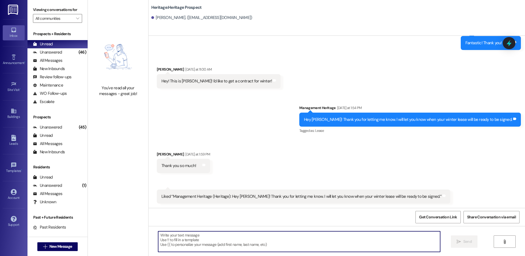
scroll to position [393, 0]
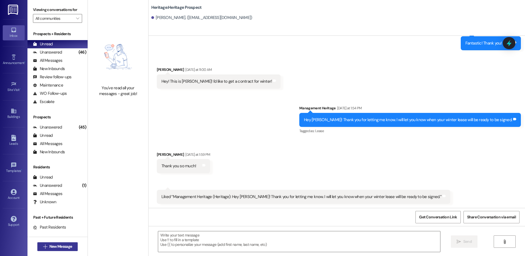
click at [59, 244] on span "New Message" at bounding box center [60, 247] width 23 height 6
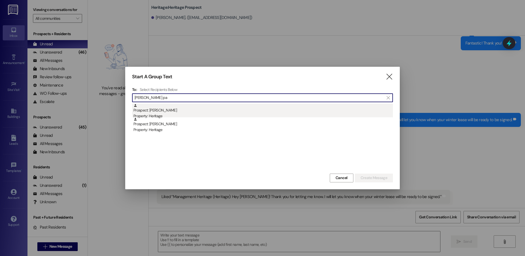
type input "tanner pa"
click at [207, 110] on div "Prospect: Tanner Palmer Property: Heritage" at bounding box center [263, 112] width 260 height 16
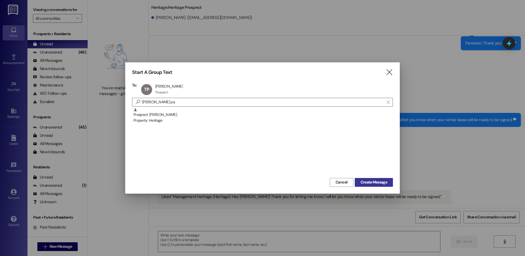
click at [390, 183] on button "Create Message" at bounding box center [374, 182] width 38 height 9
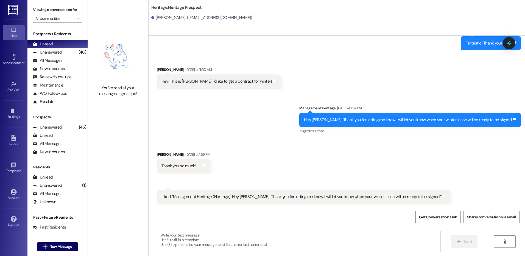
scroll to position [0, 0]
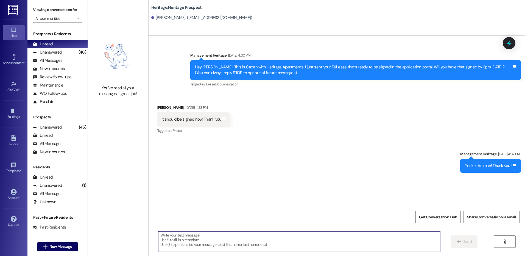
click at [171, 243] on textarea at bounding box center [299, 241] width 282 height 21
paste textarea "pal25004"
drag, startPoint x: 175, startPoint y: 237, endPoint x: 150, endPoint y: 233, distance: 25.4
click at [150, 233] on div "pal25004  Send " at bounding box center [337, 246] width 377 height 41
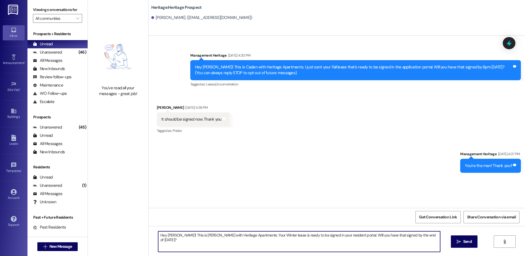
click at [183, 246] on textarea "Hey Tanner! This is Paige with Heritage Apartments. Your Winter lease is ready …" at bounding box center [299, 241] width 282 height 21
type textarea "Hey Tanner! This is Paige with Heritage Apartments. Your Winter lease is ready …"
click at [466, 240] on span "Send" at bounding box center [467, 242] width 9 height 6
